Goal: Complete application form: Complete application form

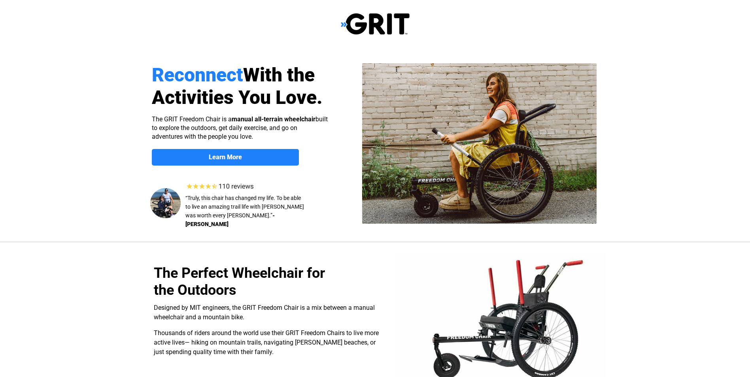
select select "US"
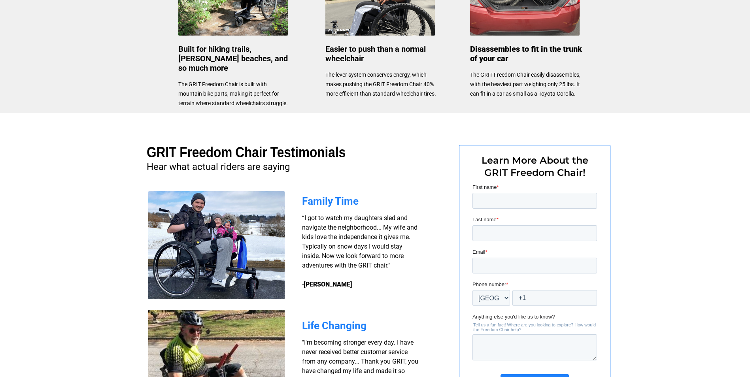
scroll to position [554, 0]
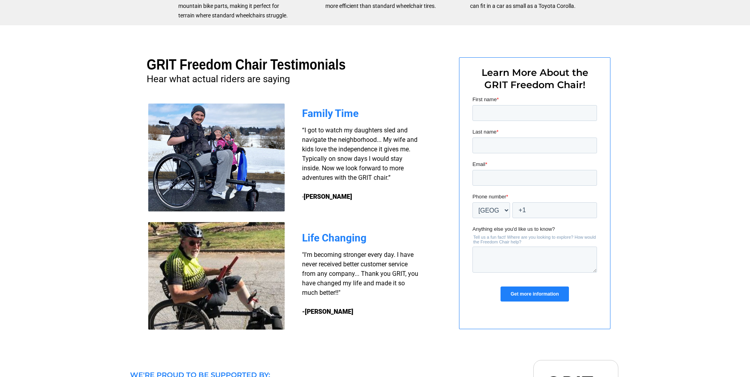
click at [534, 295] on input "Get more information" at bounding box center [534, 294] width 68 height 15
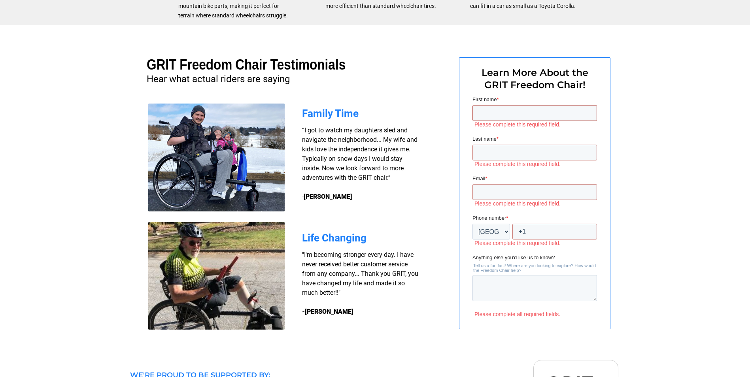
click at [505, 110] on input "First name *" at bounding box center [534, 113] width 125 height 16
type input "[PERSON_NAME]"
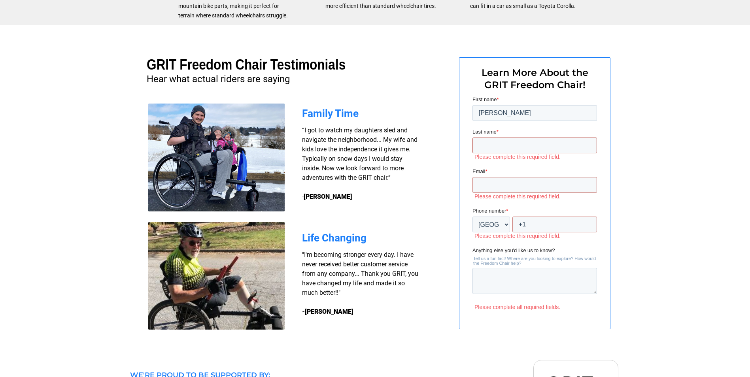
click at [502, 143] on input "Last name *" at bounding box center [534, 146] width 125 height 16
type input "[PERSON_NAME]"
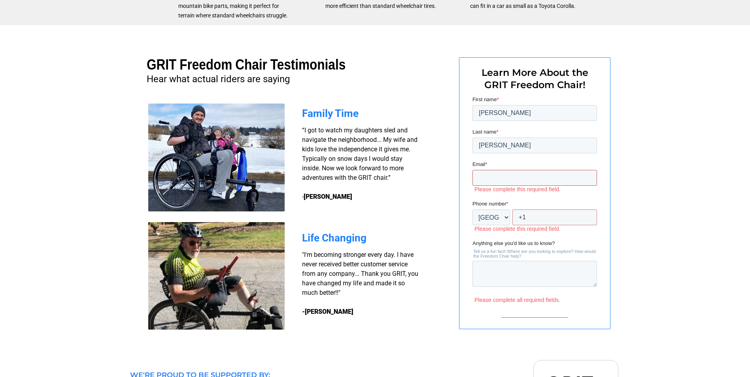
click at [505, 182] on input "Email *" at bounding box center [534, 178] width 125 height 16
type input "[EMAIL_ADDRESS][DOMAIN_NAME]"
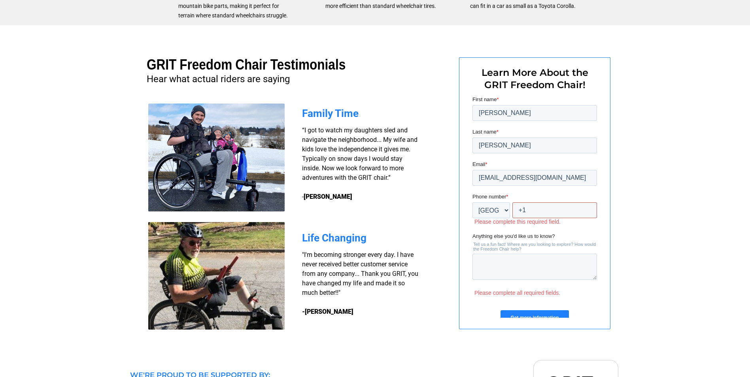
click at [544, 214] on input "+1" at bounding box center [554, 210] width 85 height 16
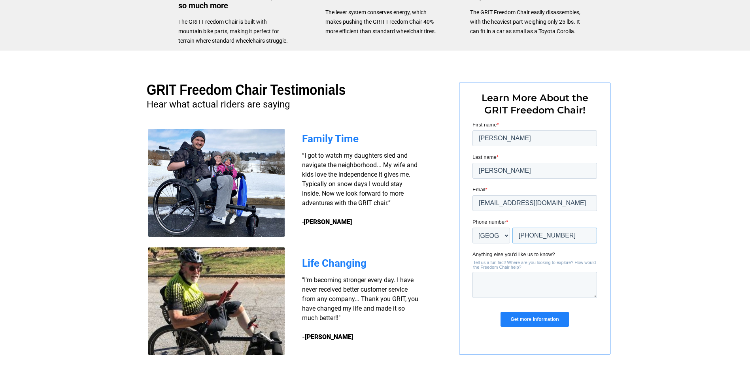
scroll to position [514, 0]
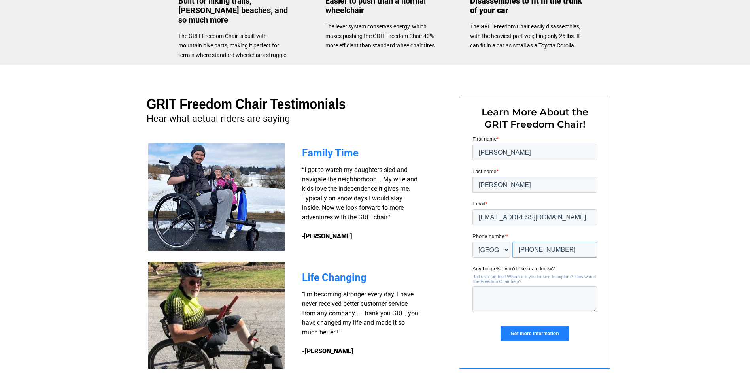
type input "[PHONE_NUMBER]"
click at [572, 296] on textarea "Anything else you'd like us to know?" at bounding box center [534, 299] width 125 height 26
type textarea "trails in canyon"
click at [556, 332] on input "Get more information" at bounding box center [534, 333] width 68 height 15
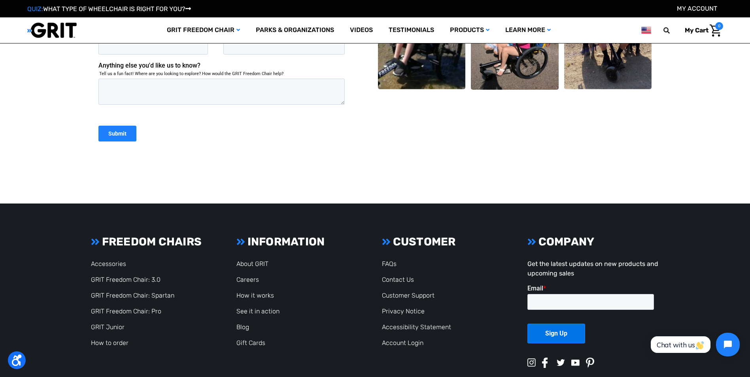
scroll to position [316, 0]
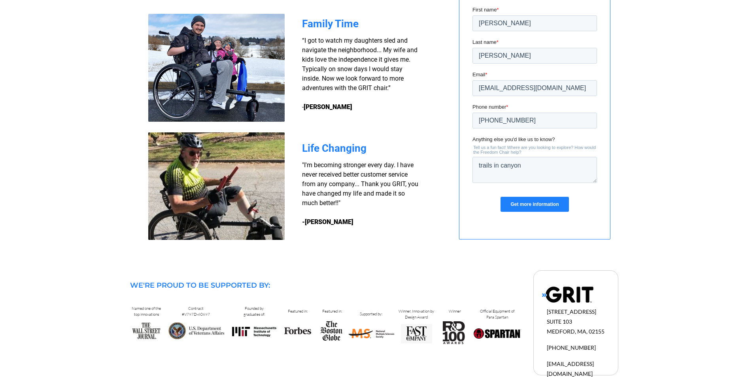
scroll to position [659, 0]
